Goal: Transaction & Acquisition: Purchase product/service

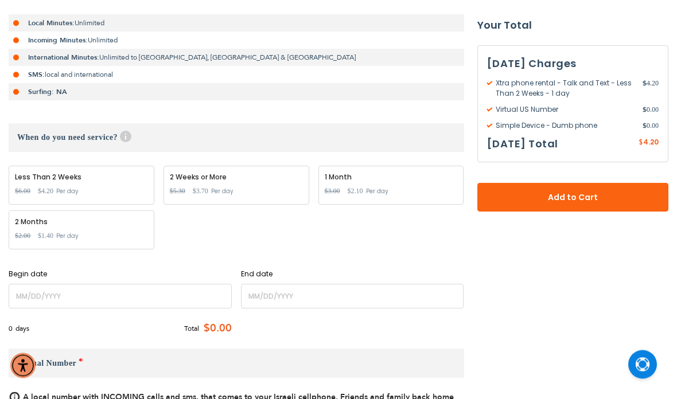
scroll to position [290, 0]
click at [119, 294] on input "name" at bounding box center [120, 296] width 223 height 25
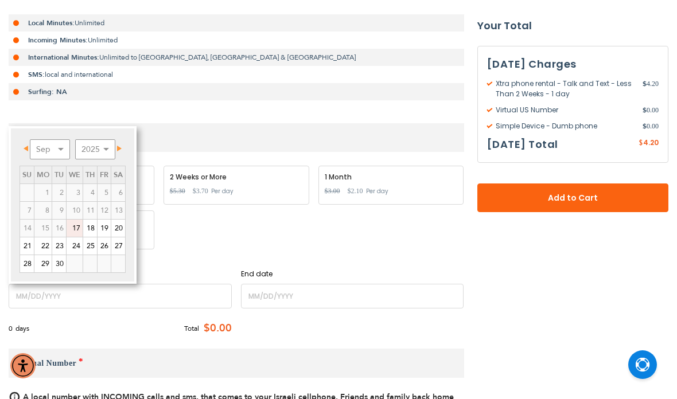
click at [46, 250] on link "22" at bounding box center [42, 245] width 17 height 17
type input "[DATE]"
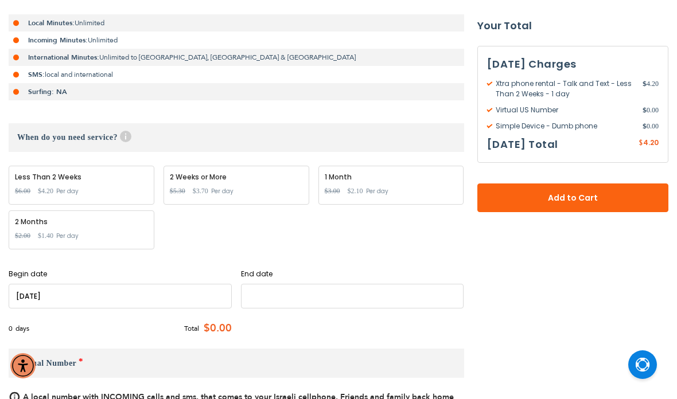
click at [293, 300] on input "name" at bounding box center [352, 296] width 223 height 25
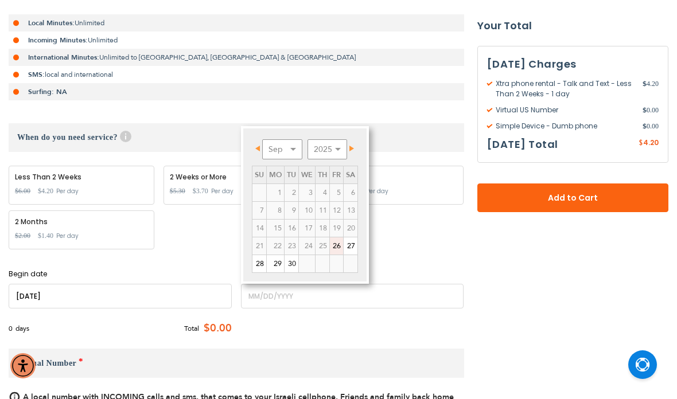
click at [339, 249] on link "26" at bounding box center [336, 245] width 13 height 17
type input "[DATE]"
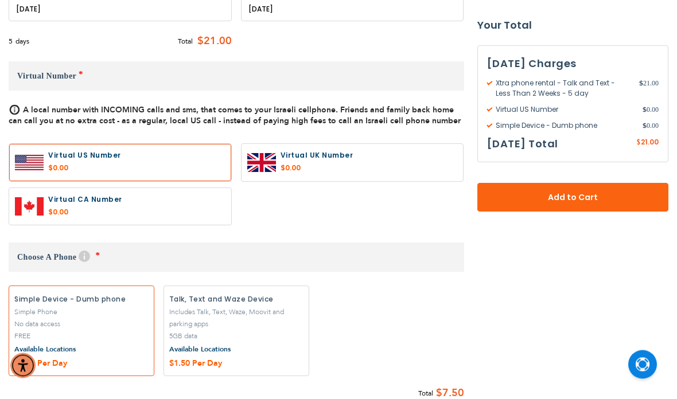
scroll to position [578, 0]
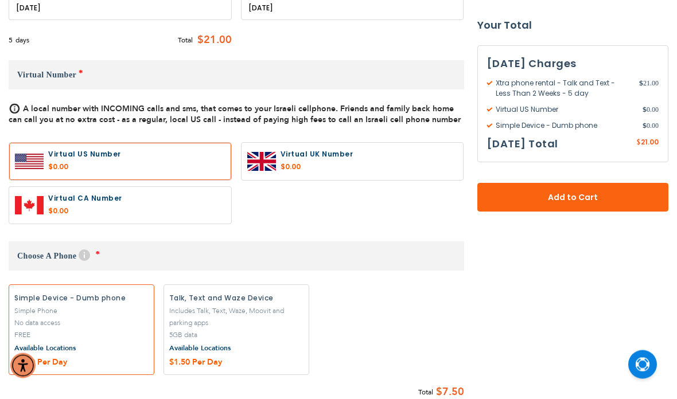
click at [96, 326] on label "Add" at bounding box center [82, 330] width 146 height 91
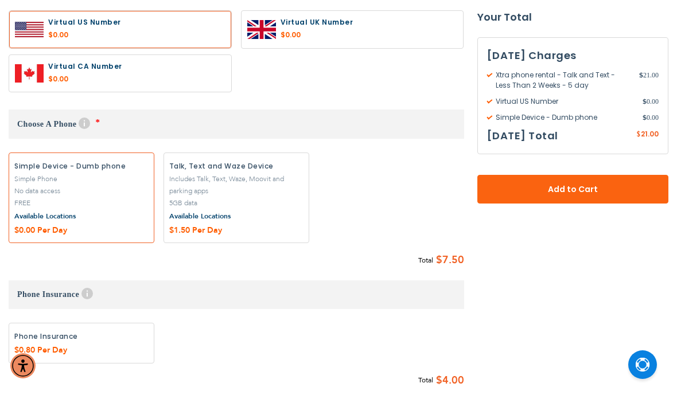
scroll to position [710, 0]
click at [89, 206] on label "Add" at bounding box center [82, 198] width 146 height 91
click at [75, 208] on label "Add" at bounding box center [82, 198] width 146 height 91
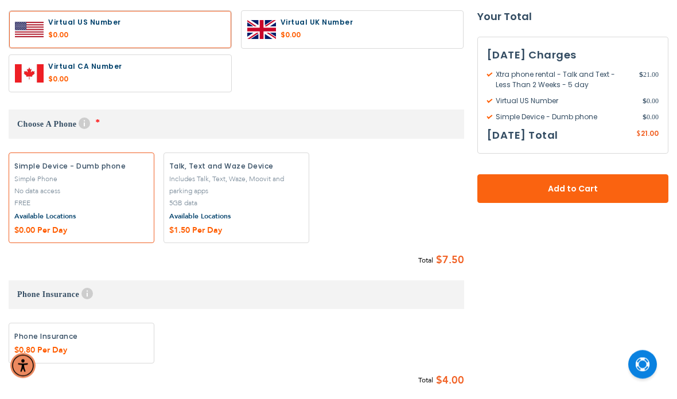
click at [134, 129] on h3 "Choose A Phone Help *" at bounding box center [236, 124] width 455 height 29
click at [76, 196] on label "Add" at bounding box center [82, 198] width 146 height 91
radio input "true"
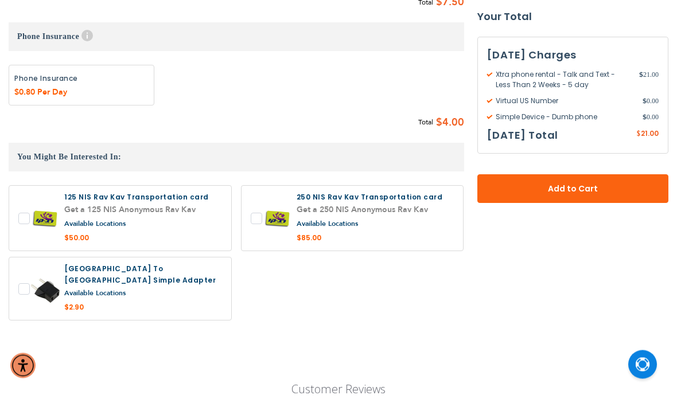
click at [586, 192] on span "Add to Cart" at bounding box center [573, 190] width 116 height 12
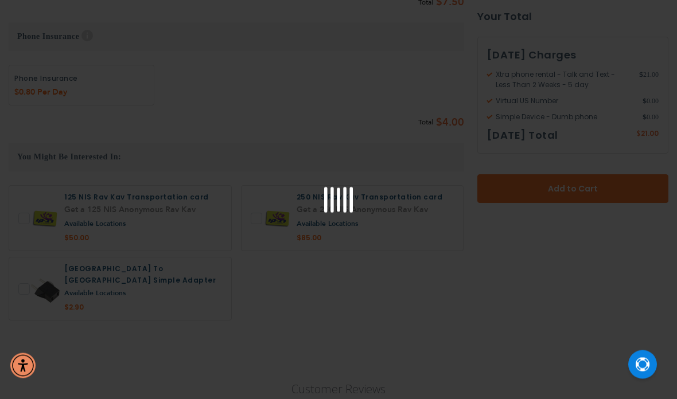
scroll to position [969, 0]
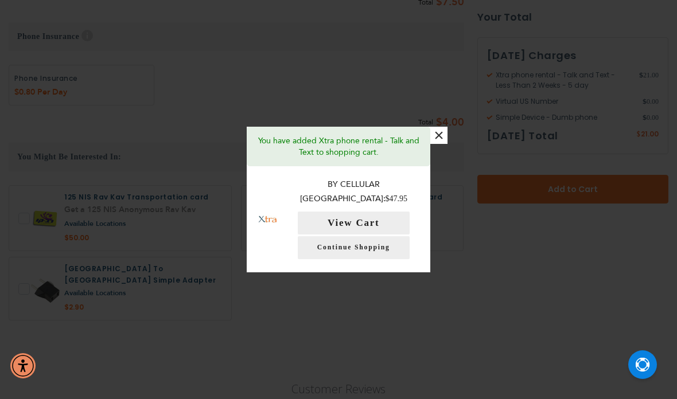
click at [393, 213] on button "View Cart" at bounding box center [354, 223] width 112 height 23
